Goal: Use online tool/utility: Use online tool/utility

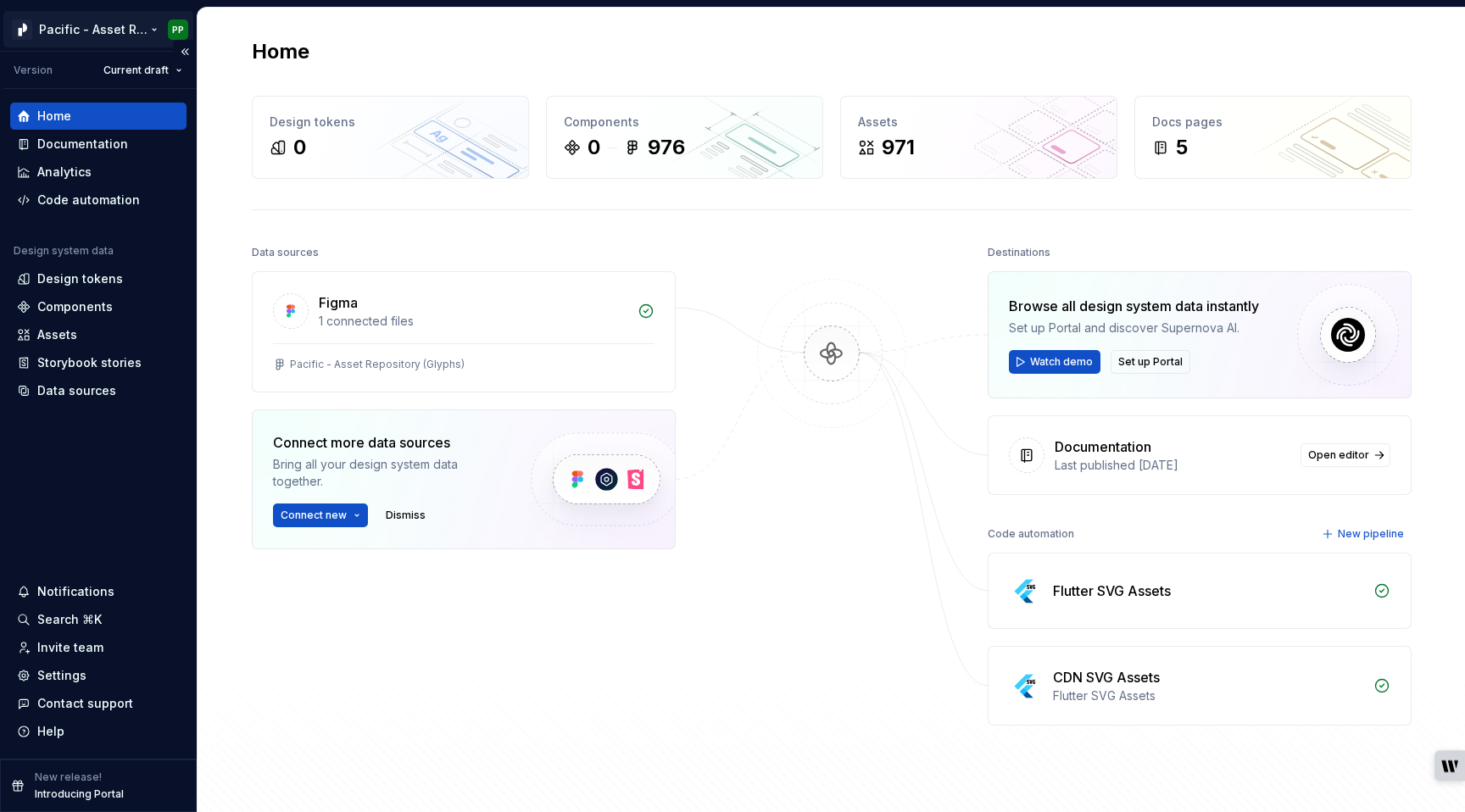
click at [140, 27] on html "Pacific - Asset Repository (Glyphs) PP Version Current draft Home Documentation…" at bounding box center [732, 406] width 1465 height 812
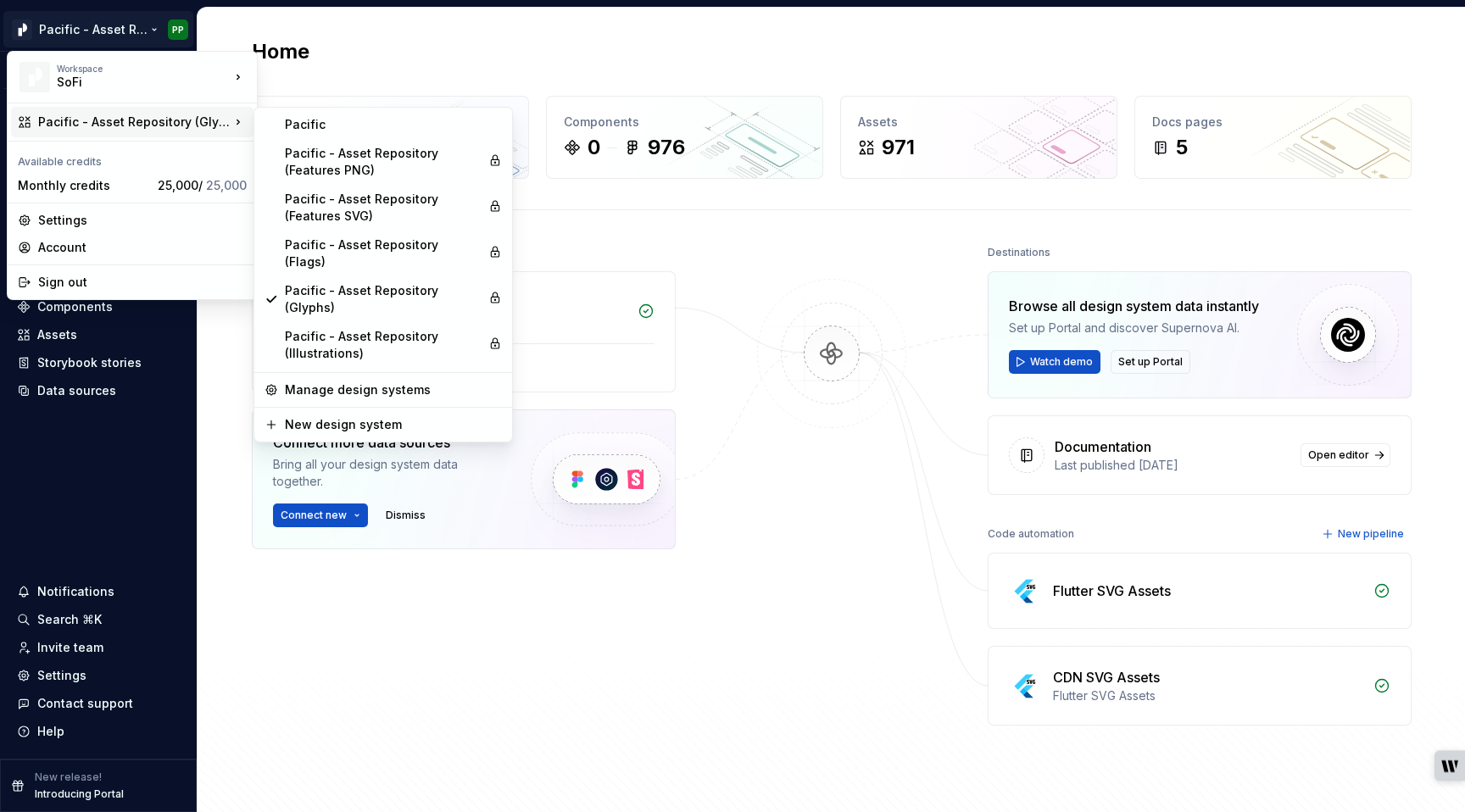
click at [201, 118] on div "Pacific - Asset Repository (Glyphs)" at bounding box center [134, 122] width 192 height 17
click at [352, 199] on div "Pacific - Asset Repository (Features SVG)" at bounding box center [383, 207] width 197 height 33
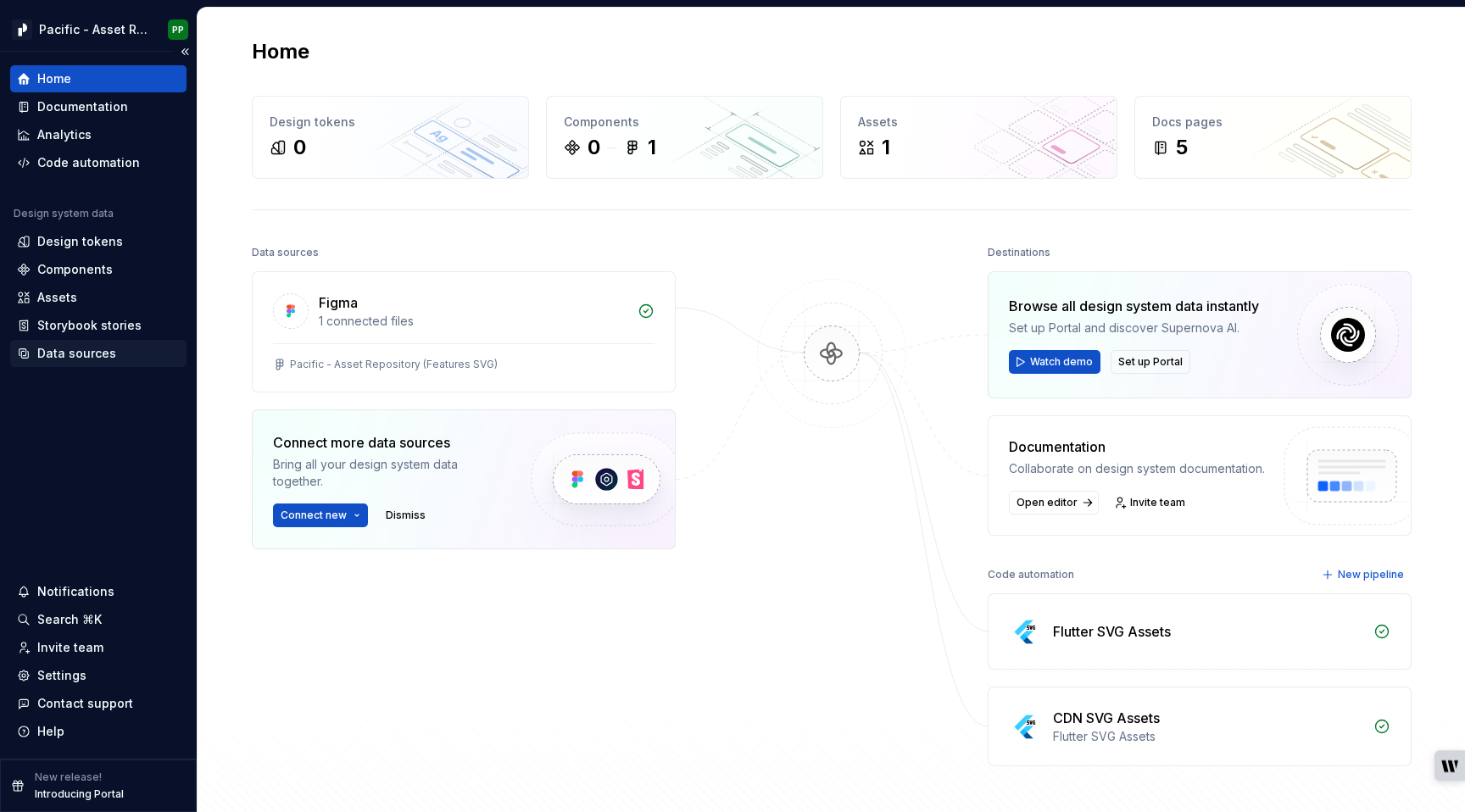
click at [117, 350] on div "Data sources" at bounding box center [98, 353] width 162 height 17
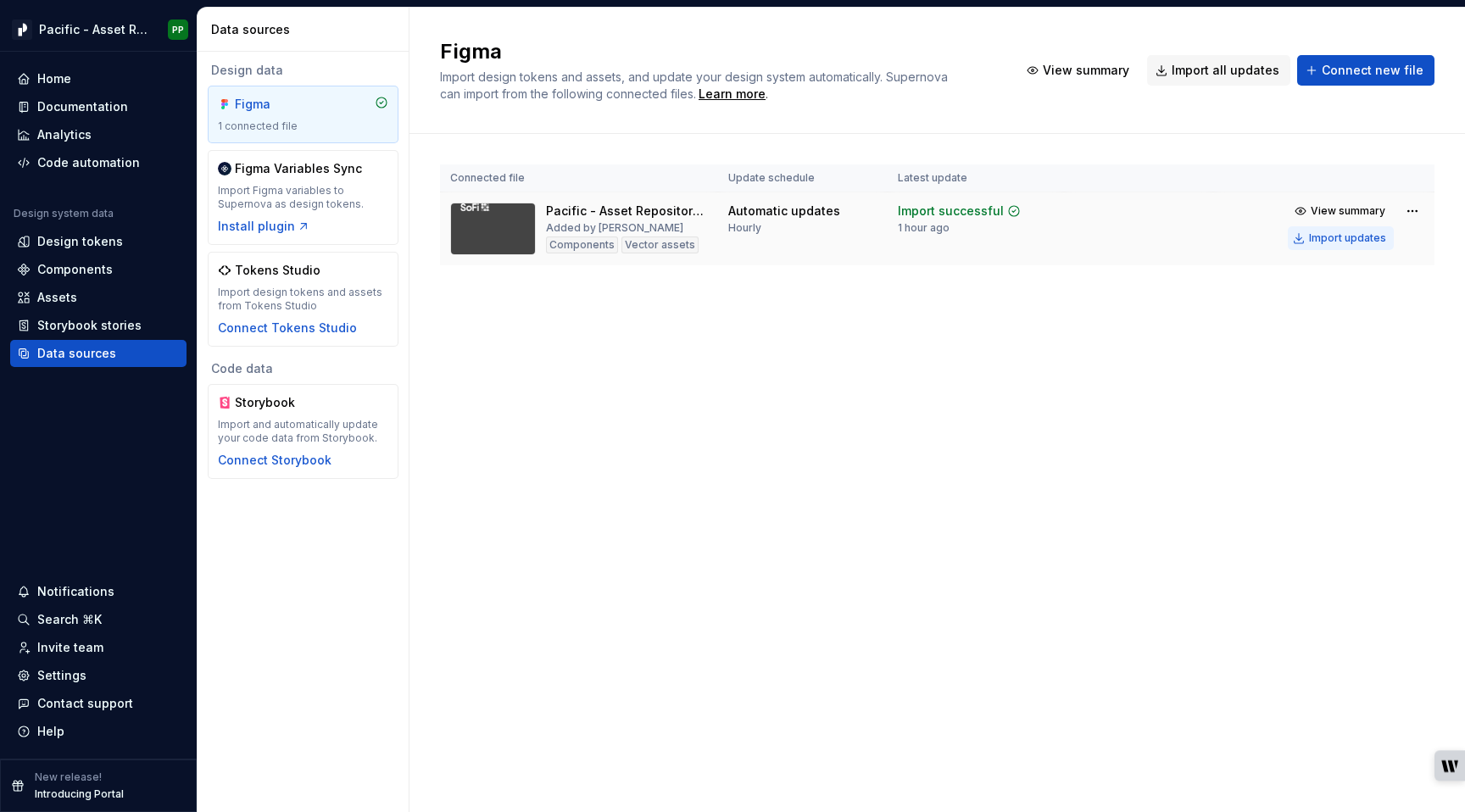
click at [1355, 234] on div "Import updates" at bounding box center [1347, 238] width 77 height 13
click at [67, 289] on div "Assets" at bounding box center [57, 298] width 40 height 17
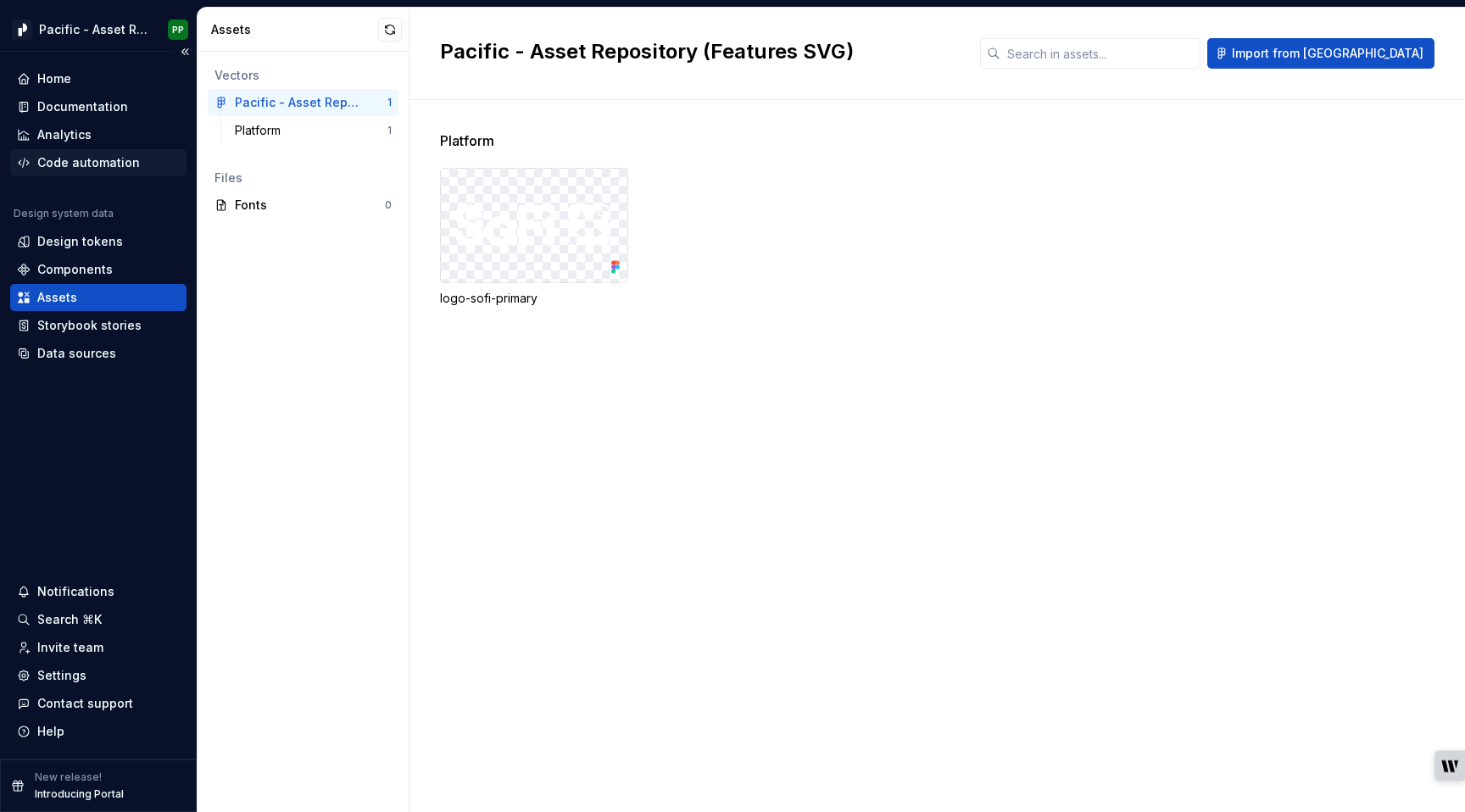
click at [71, 154] on div "Code automation" at bounding box center [88, 162] width 102 height 17
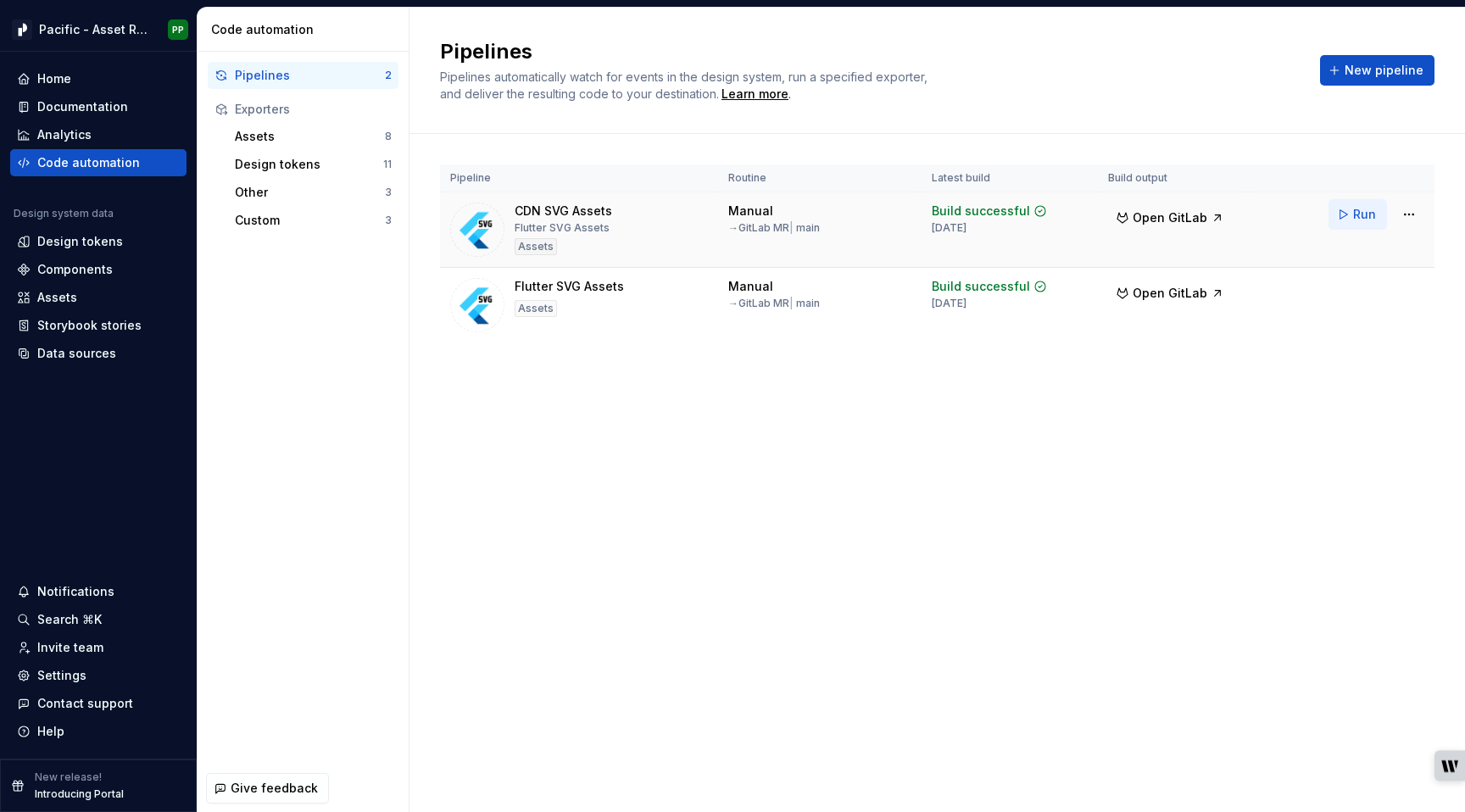
click at [1366, 217] on span "Run" at bounding box center [1365, 215] width 23 height 17
click at [1366, 289] on span "Run" at bounding box center [1365, 290] width 23 height 17
